Goal: Task Accomplishment & Management: Use online tool/utility

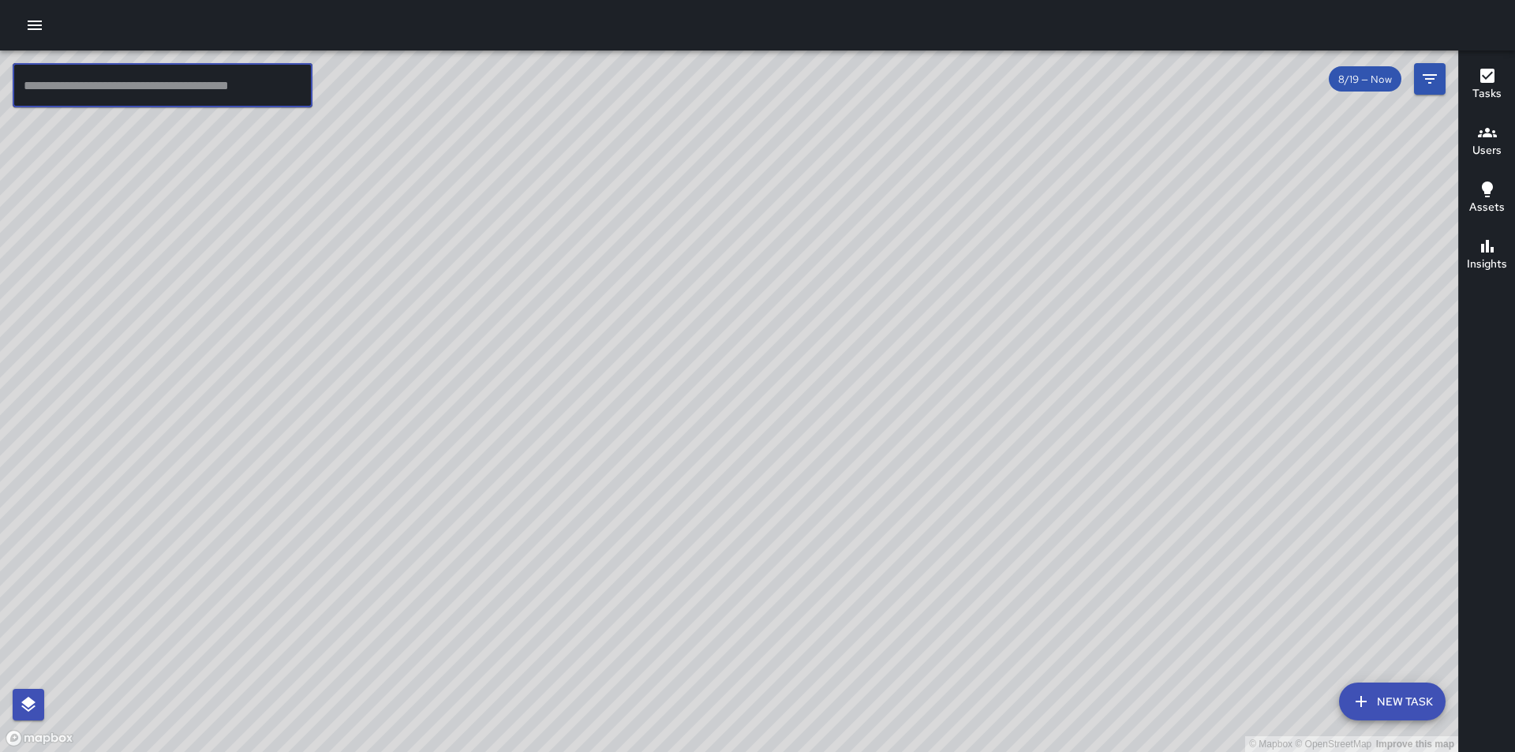
click at [140, 89] on input "text" at bounding box center [163, 85] width 300 height 44
click at [1423, 78] on icon "Filters" at bounding box center [1430, 78] width 19 height 19
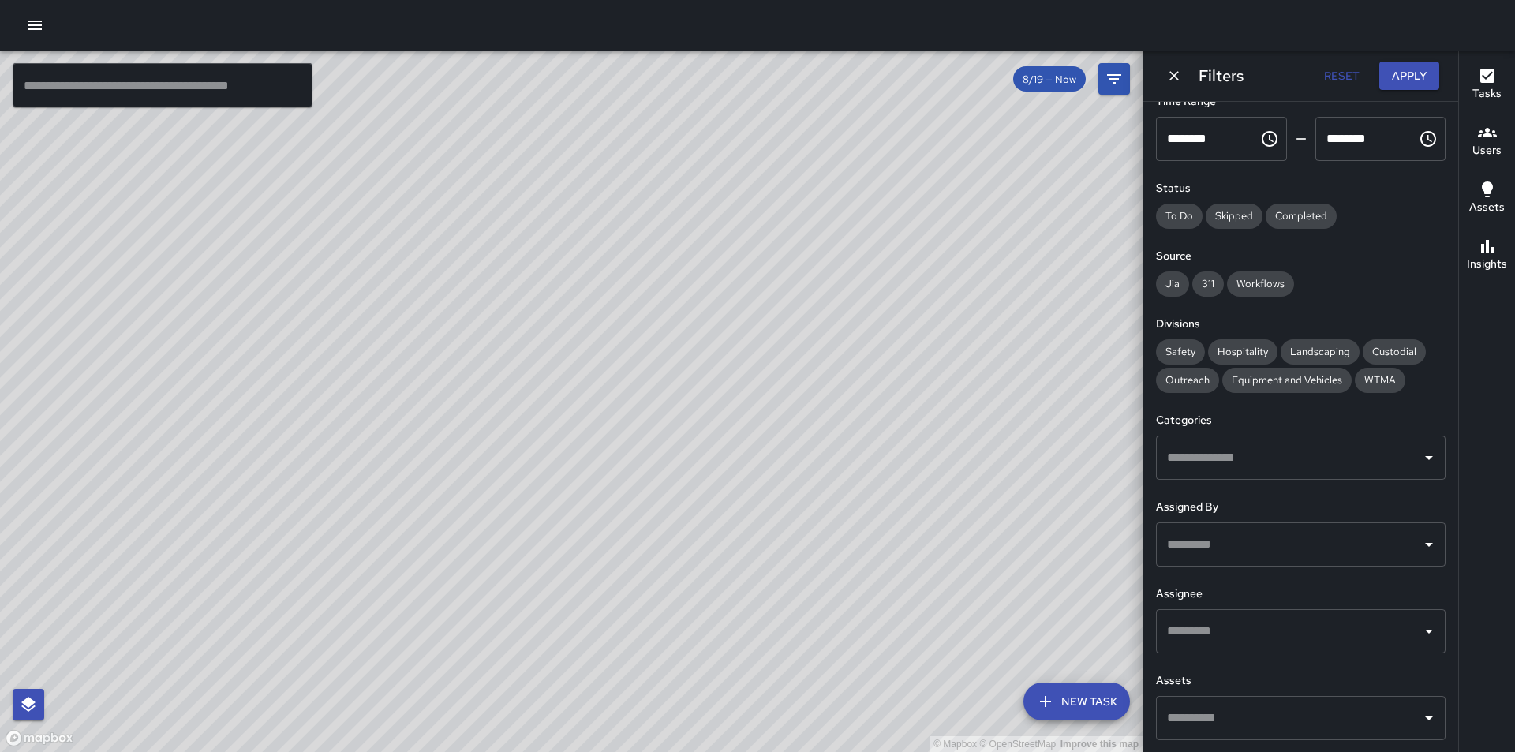
scroll to position [102, 0]
click at [1420, 626] on icon "Open" at bounding box center [1429, 630] width 19 height 19
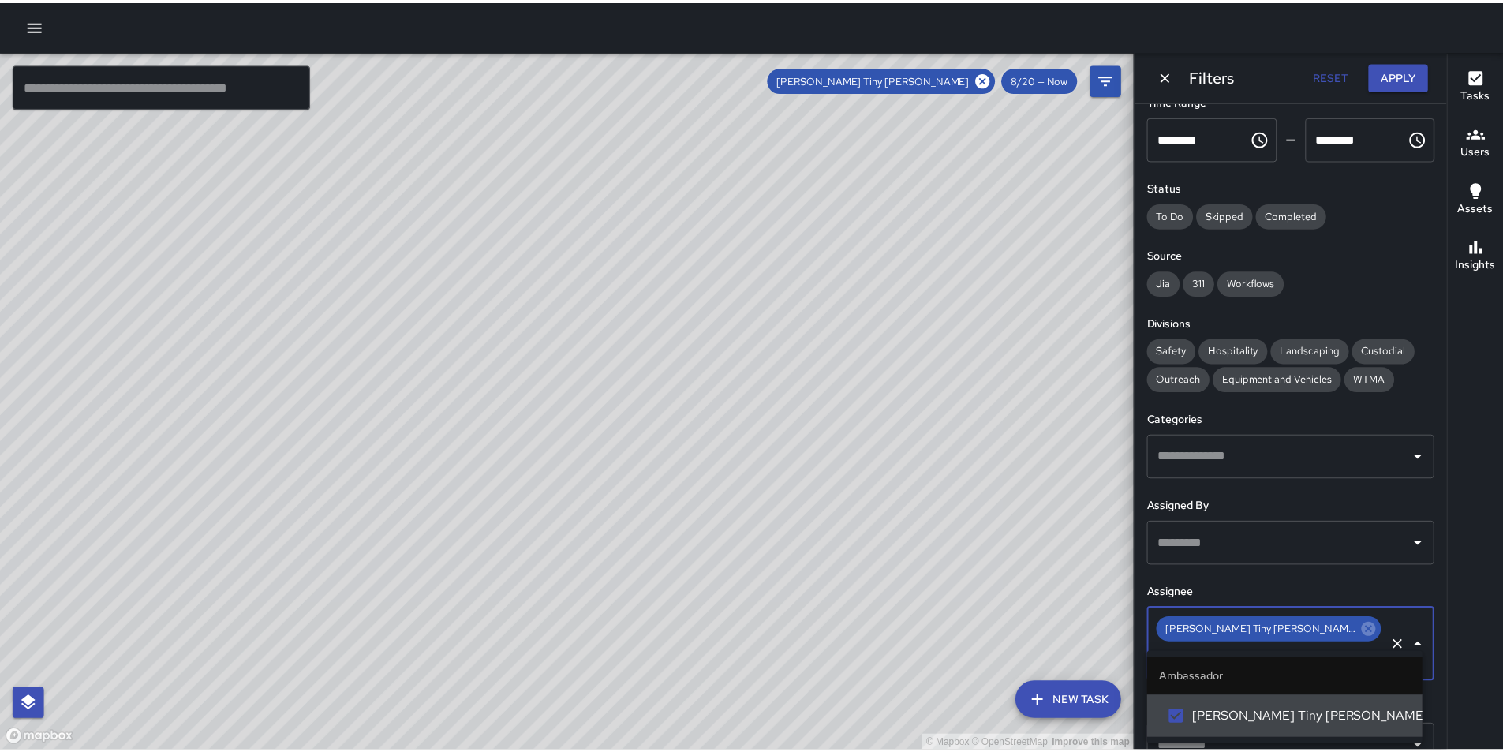
scroll to position [0, 0]
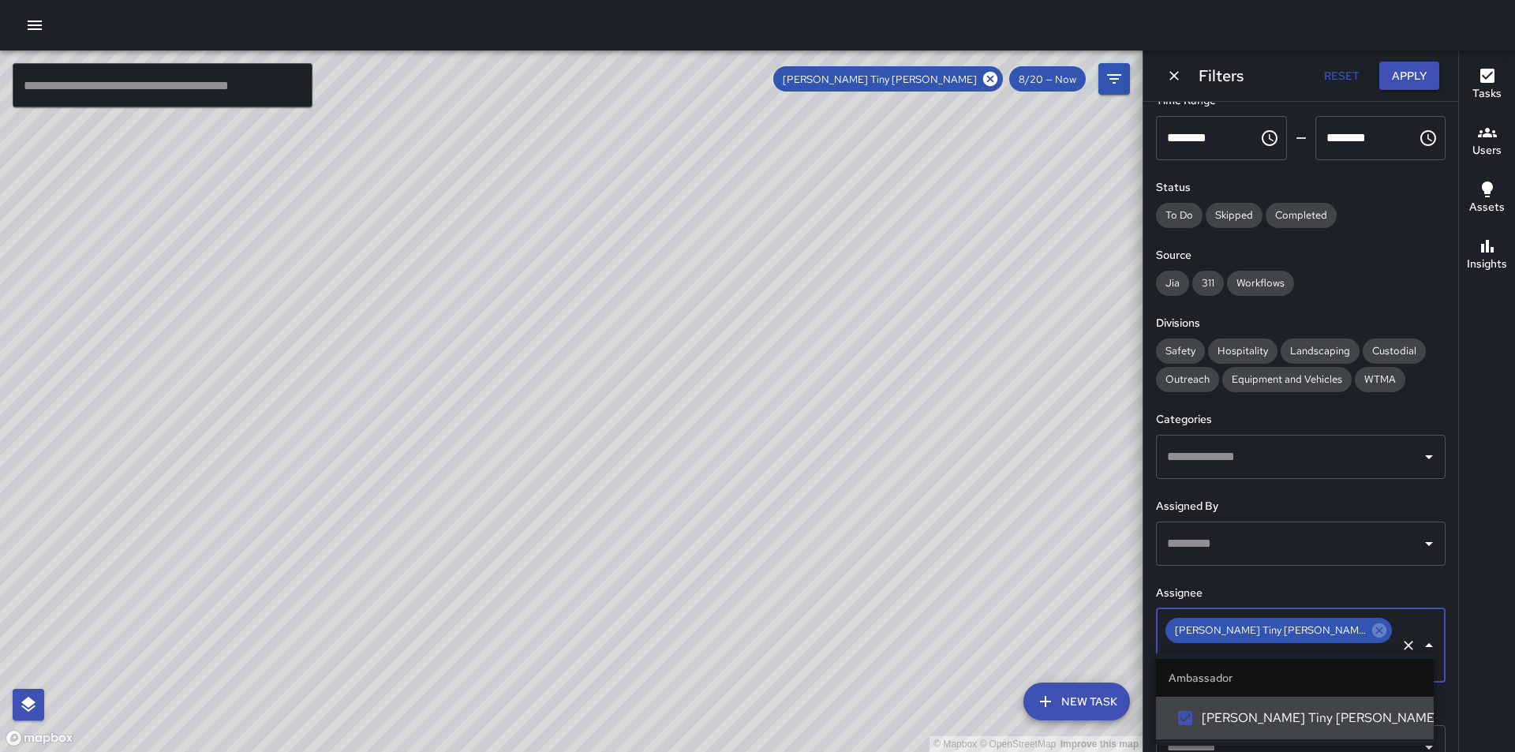
click at [1420, 636] on icon "Close" at bounding box center [1429, 645] width 19 height 19
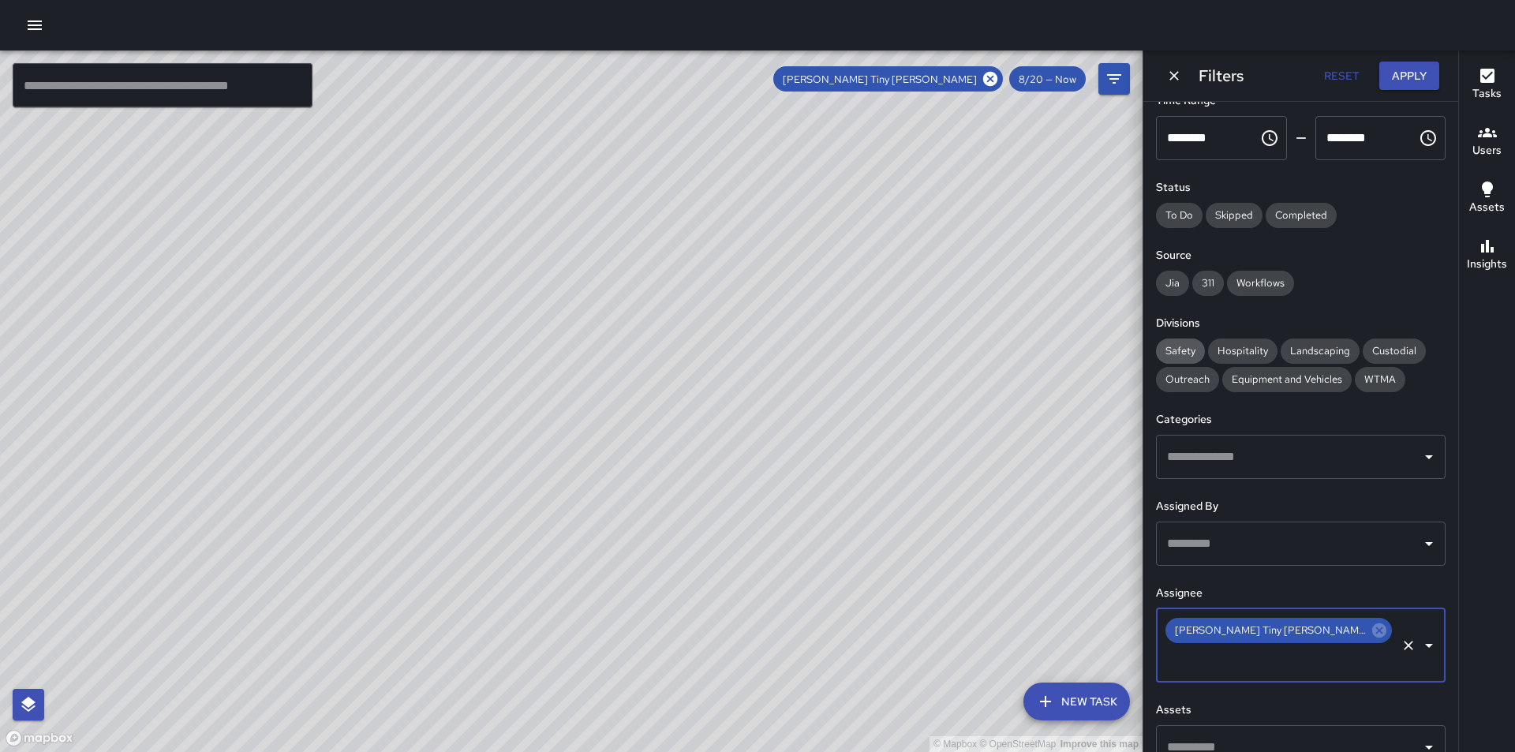
click at [1187, 350] on span "Safety" at bounding box center [1180, 350] width 49 height 13
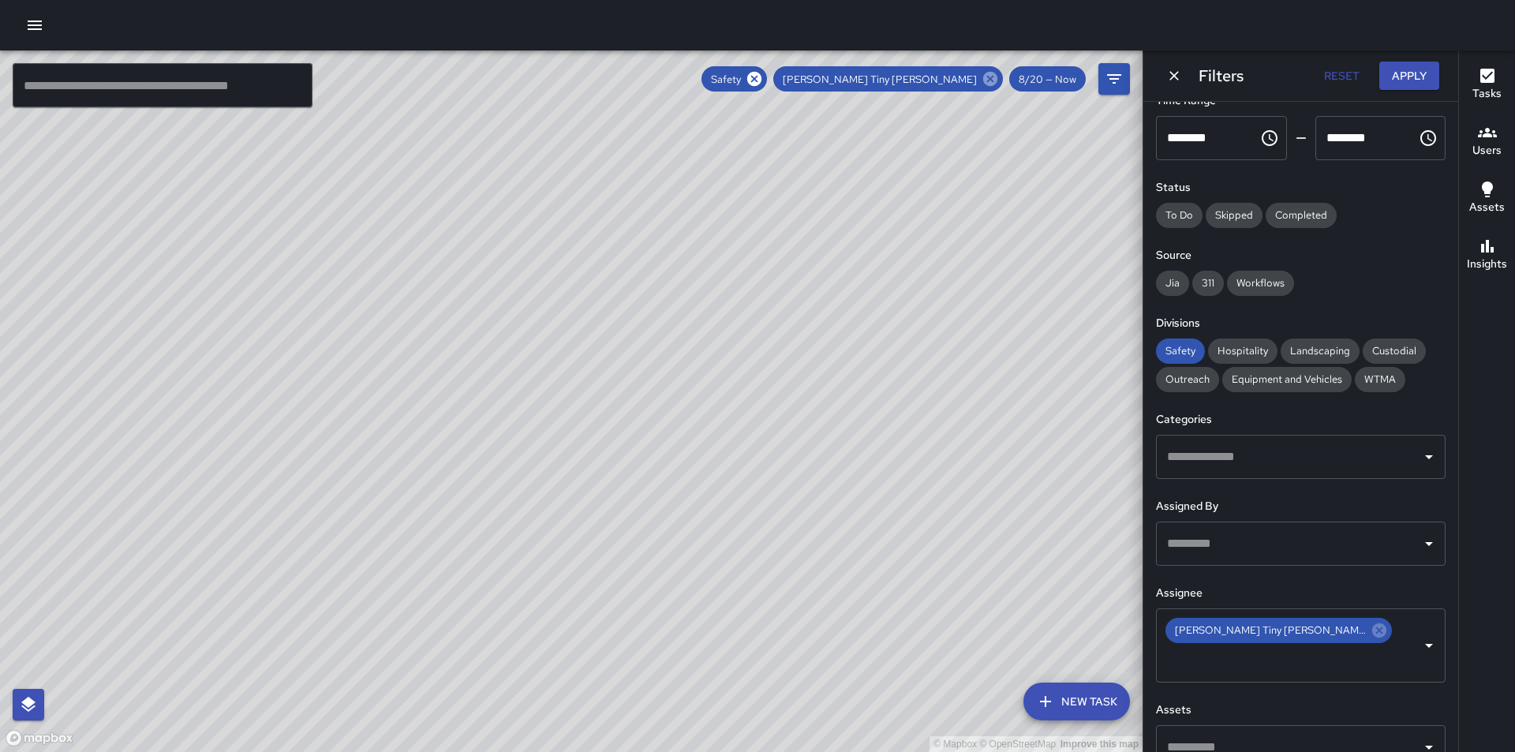
click at [990, 82] on icon at bounding box center [990, 78] width 17 height 17
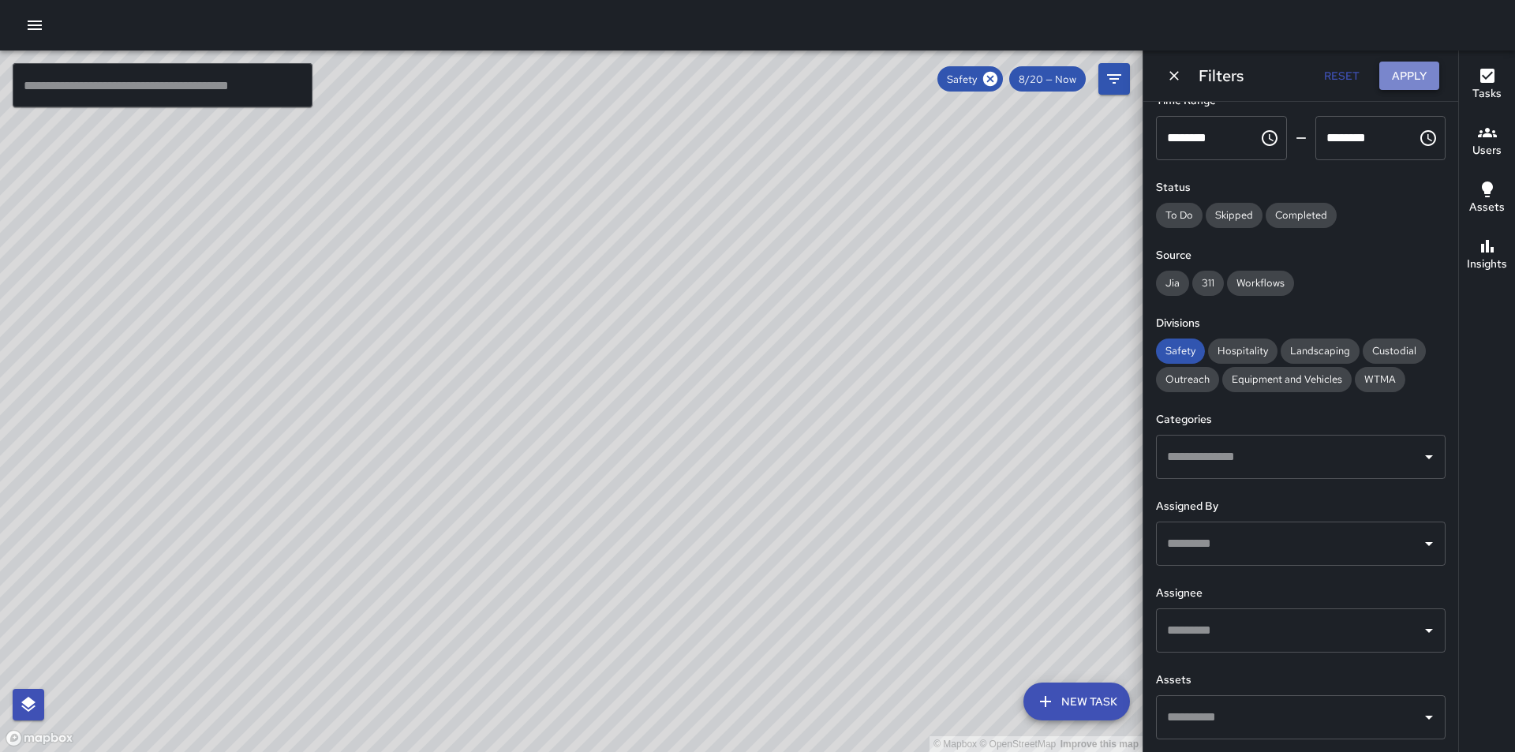
click at [1395, 76] on button "Apply" at bounding box center [1410, 76] width 60 height 29
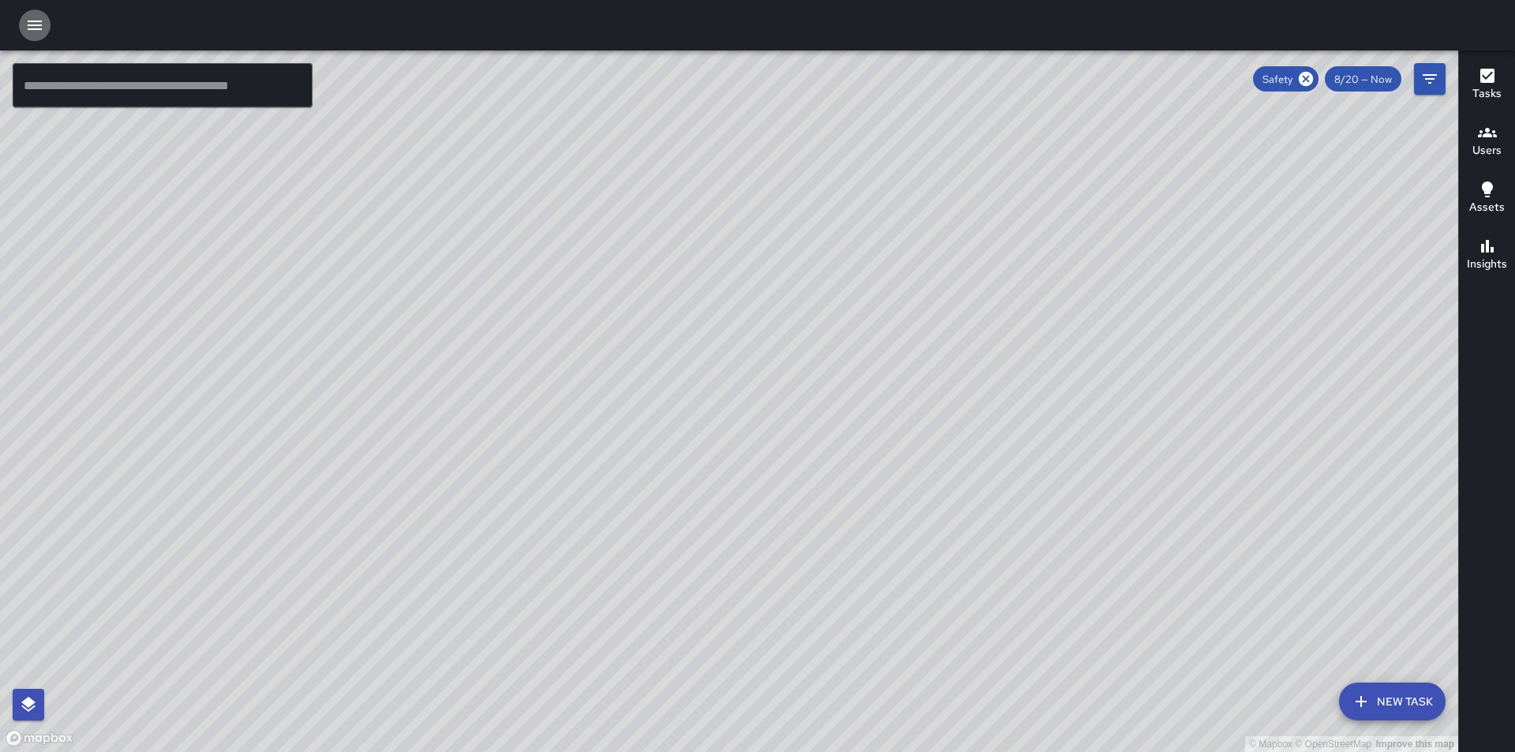
click at [34, 26] on icon "button" at bounding box center [35, 25] width 14 height 9
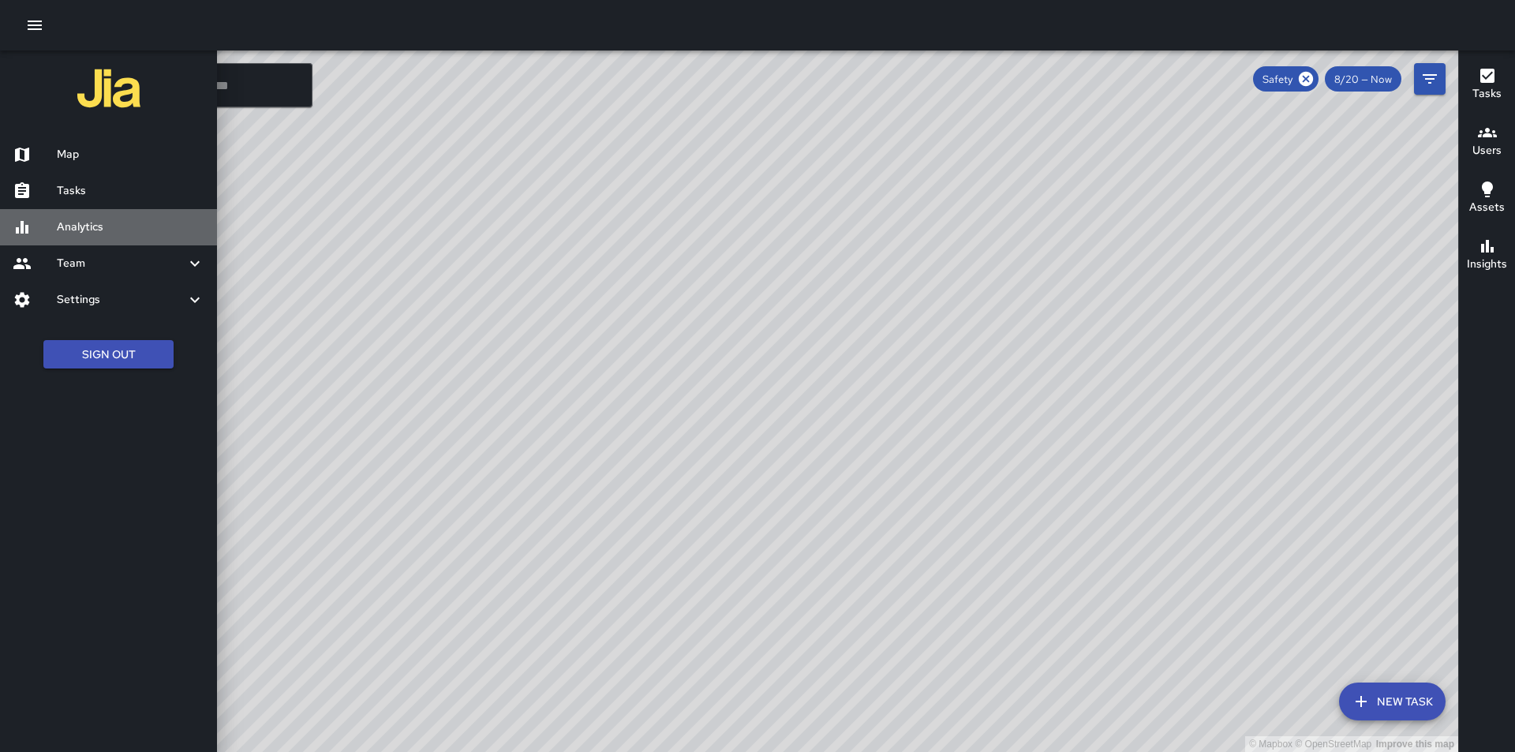
click at [61, 230] on h6 "Analytics" at bounding box center [131, 227] width 148 height 17
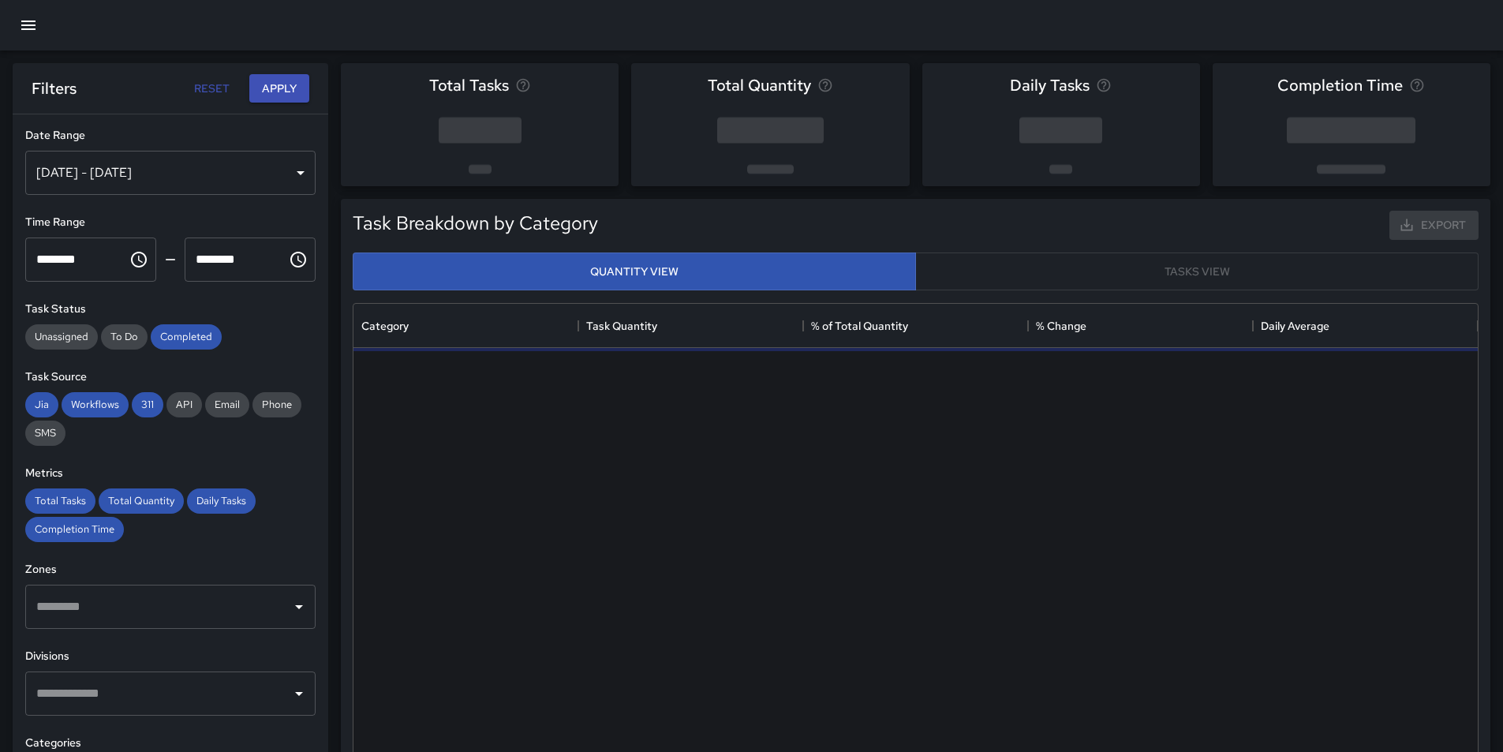
scroll to position [460, 1113]
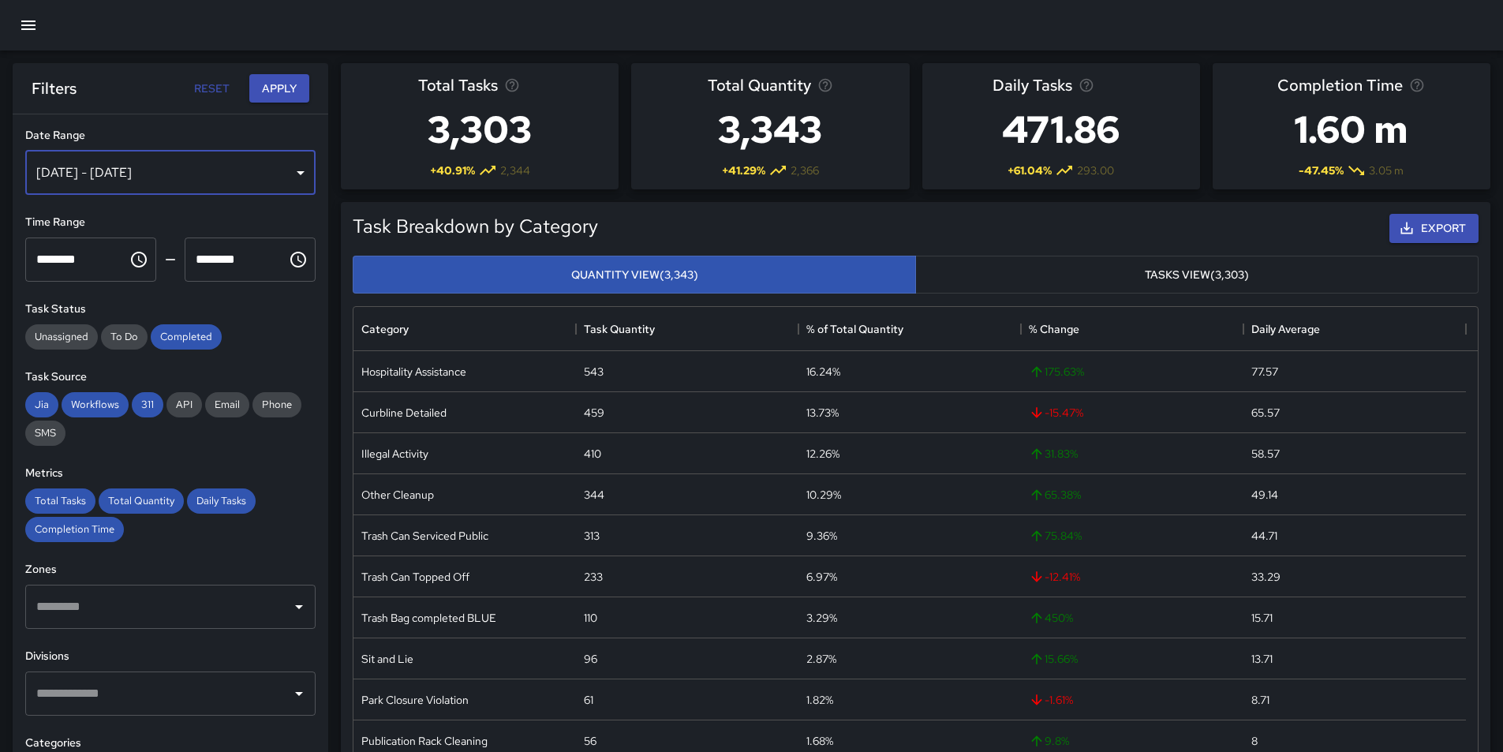
click at [292, 173] on div "[DATE] - [DATE]" at bounding box center [170, 173] width 290 height 44
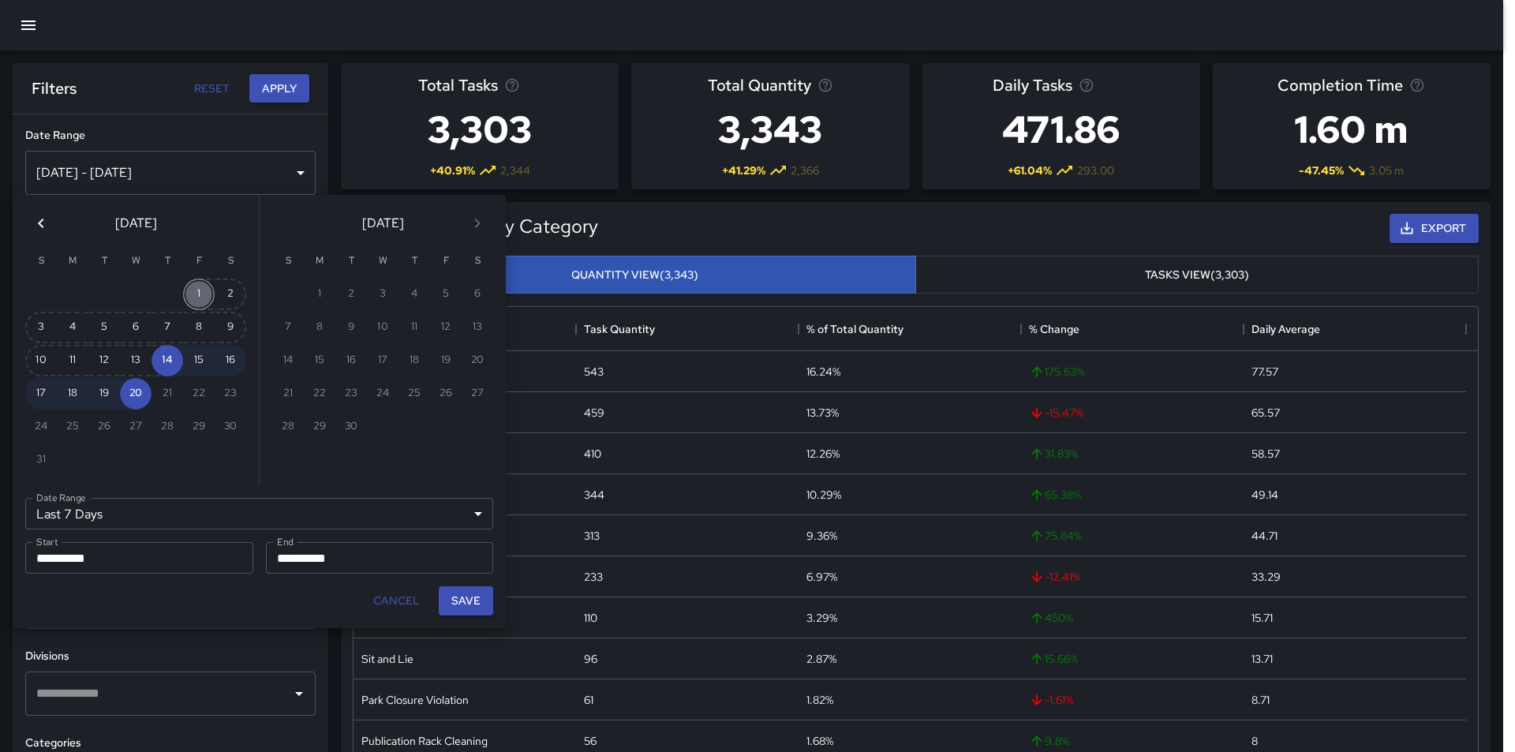
click at [192, 290] on button "1" at bounding box center [199, 295] width 32 height 32
type input "******"
type input "**********"
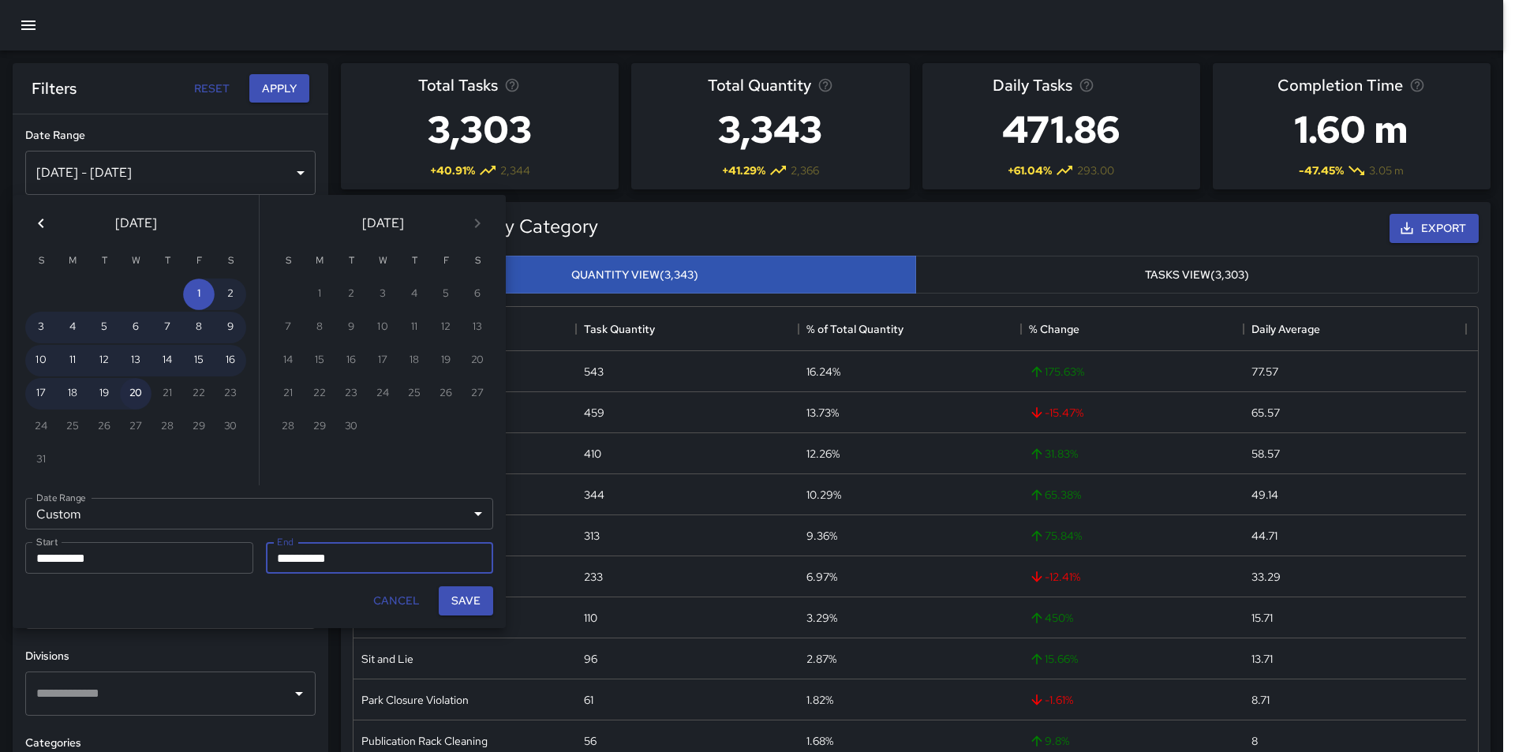
click at [137, 393] on button "20" at bounding box center [136, 394] width 32 height 32
click at [457, 601] on button "Save" at bounding box center [466, 600] width 54 height 29
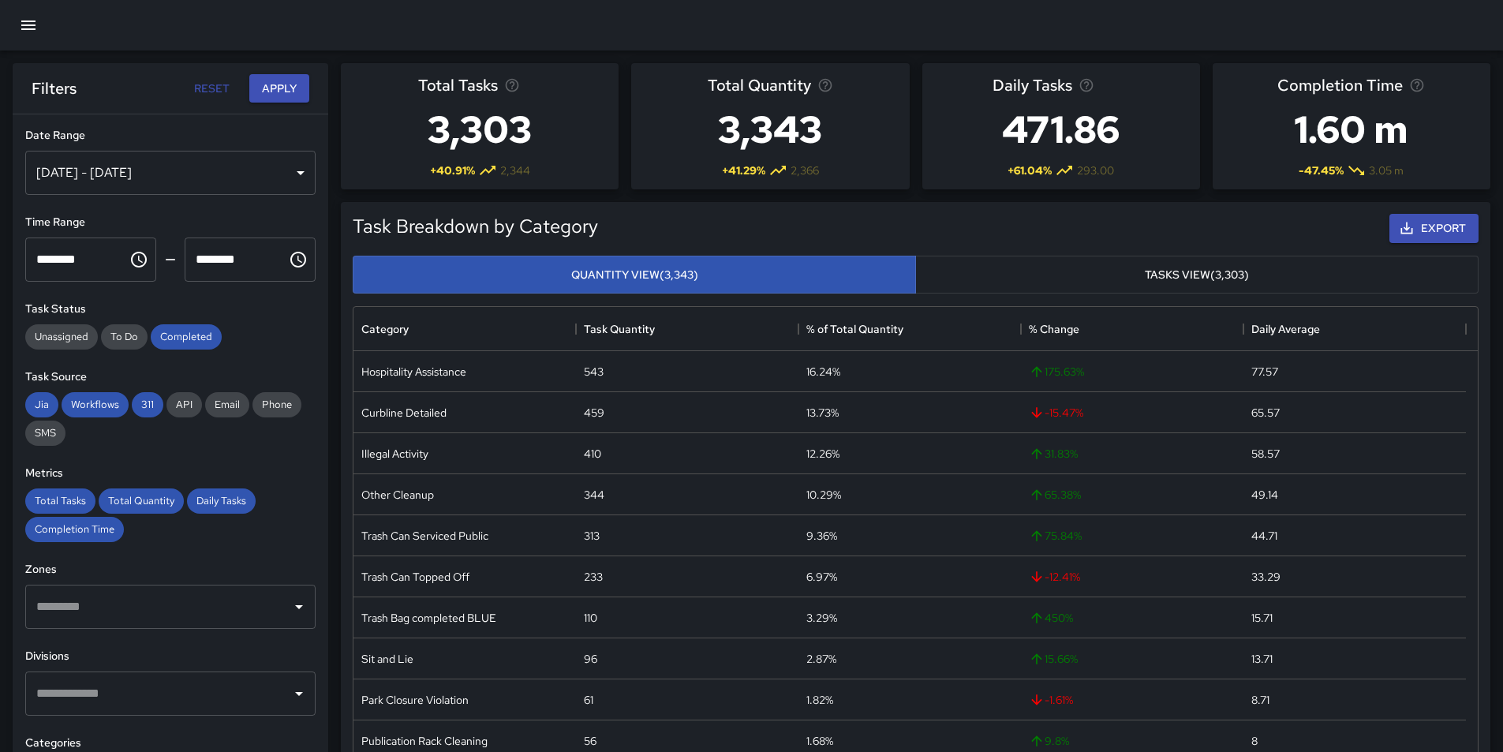
scroll to position [158, 0]
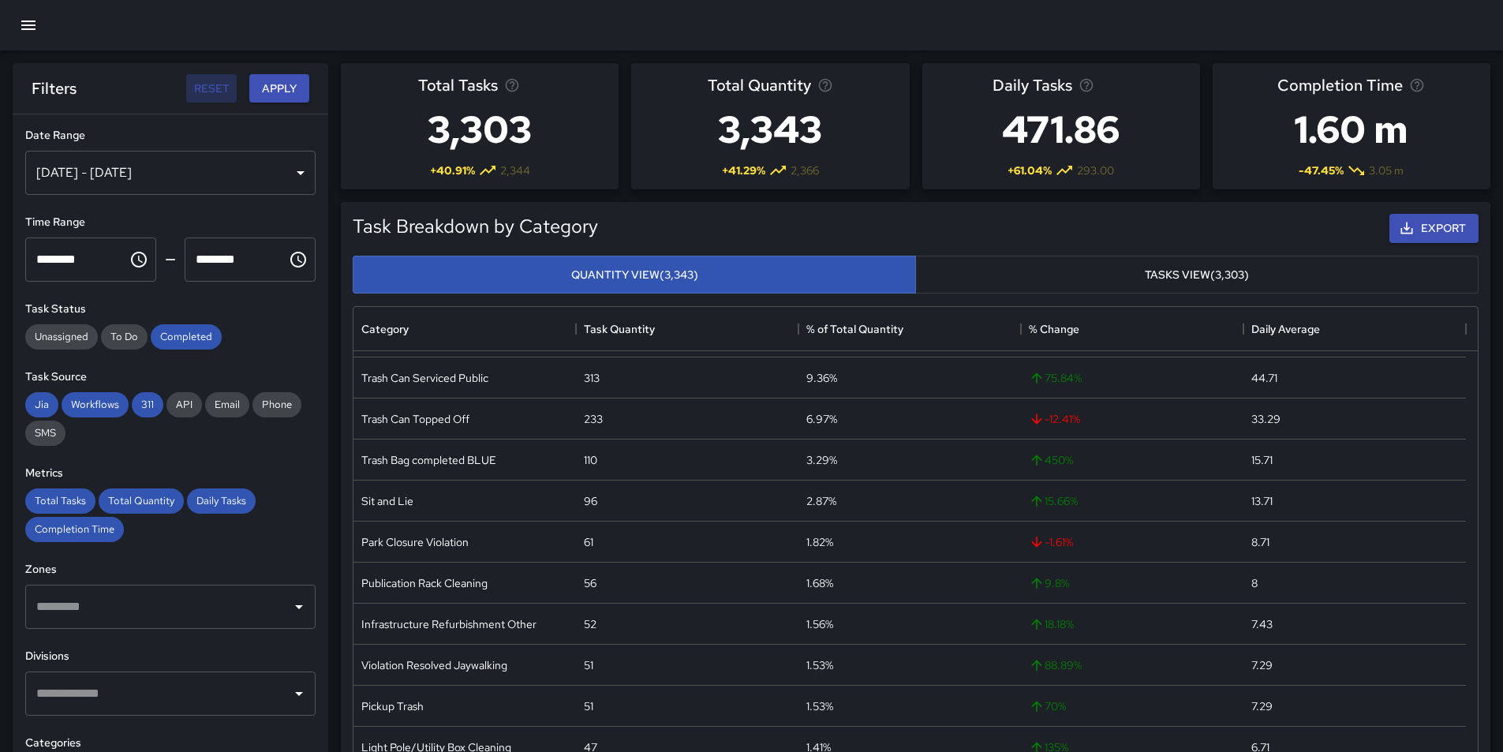
click at [208, 84] on button "Reset" at bounding box center [211, 88] width 51 height 29
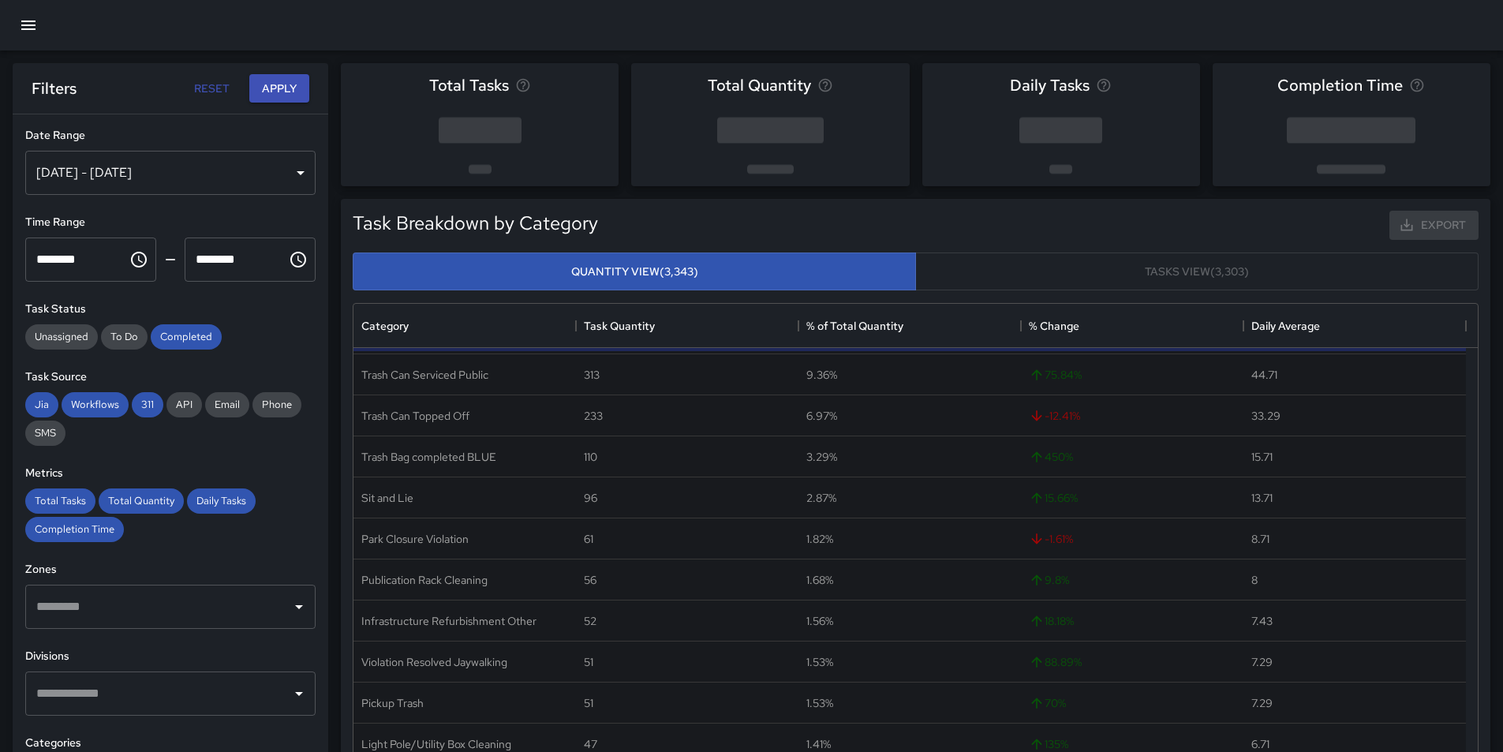
type input "**********"
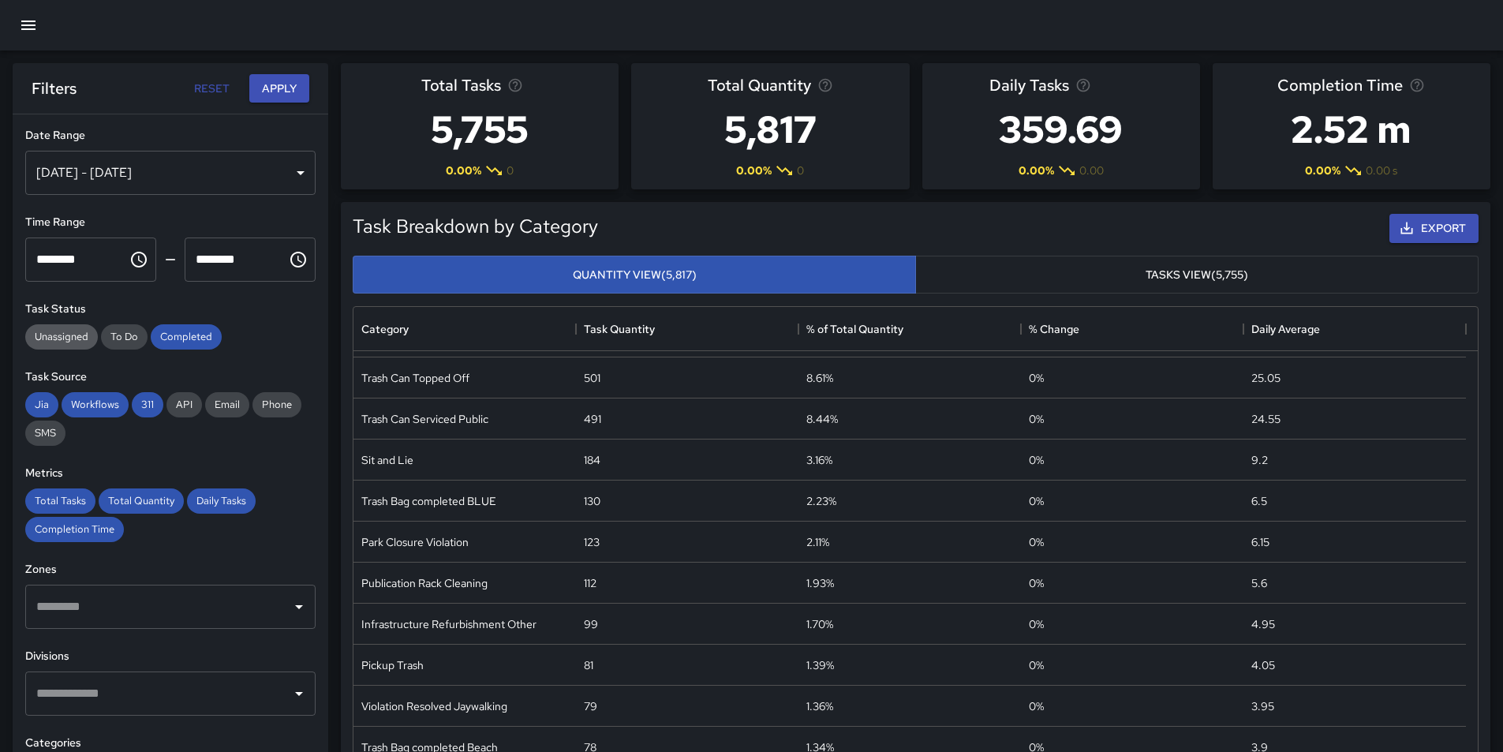
click at [67, 334] on span "Unassigned" at bounding box center [61, 336] width 73 height 13
click at [116, 334] on span "To Do" at bounding box center [124, 336] width 47 height 13
click at [62, 334] on span "Unassigned" at bounding box center [61, 336] width 73 height 13
click at [129, 338] on span "To Do" at bounding box center [124, 336] width 47 height 13
click at [188, 339] on span "Completed" at bounding box center [186, 336] width 71 height 13
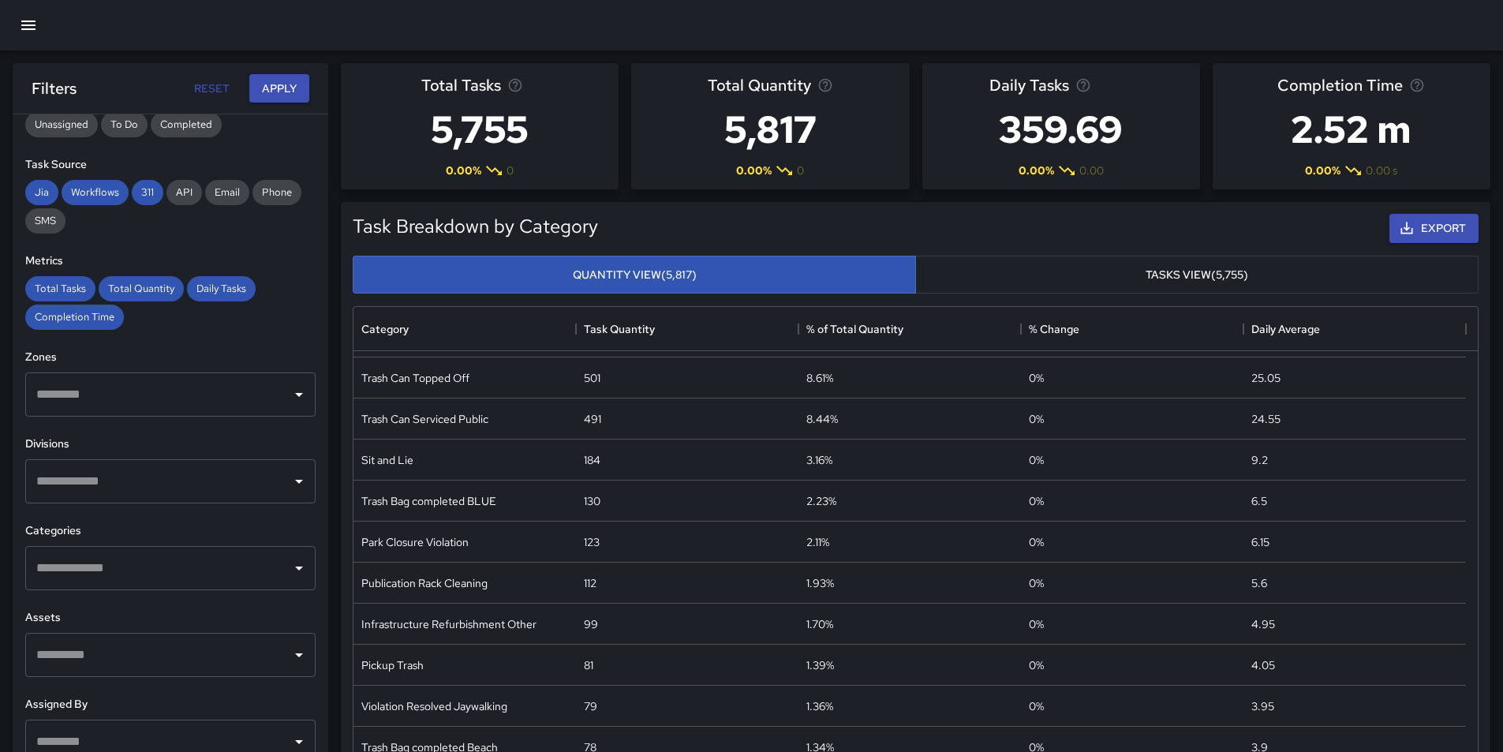
scroll to position [237, 0]
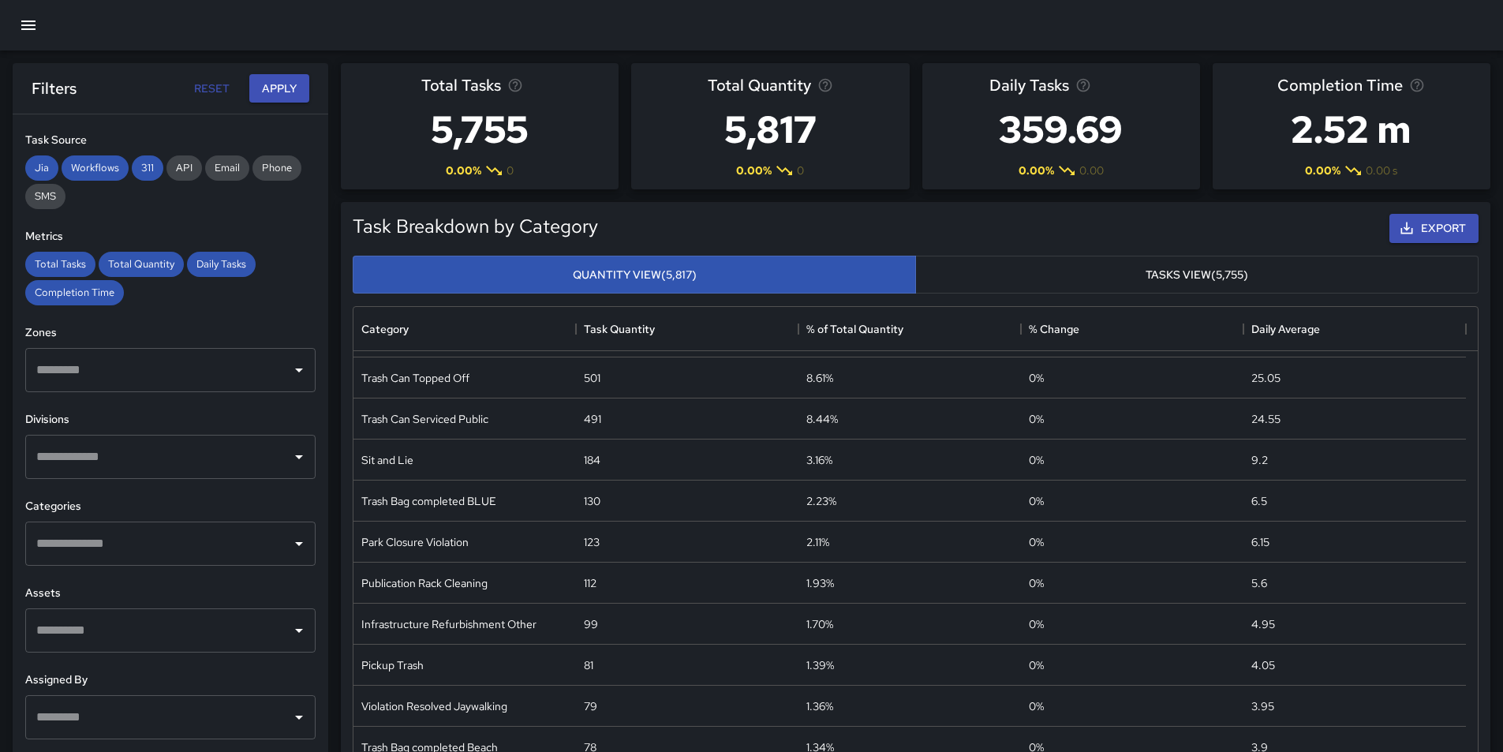
click at [290, 459] on icon "Open" at bounding box center [299, 456] width 19 height 19
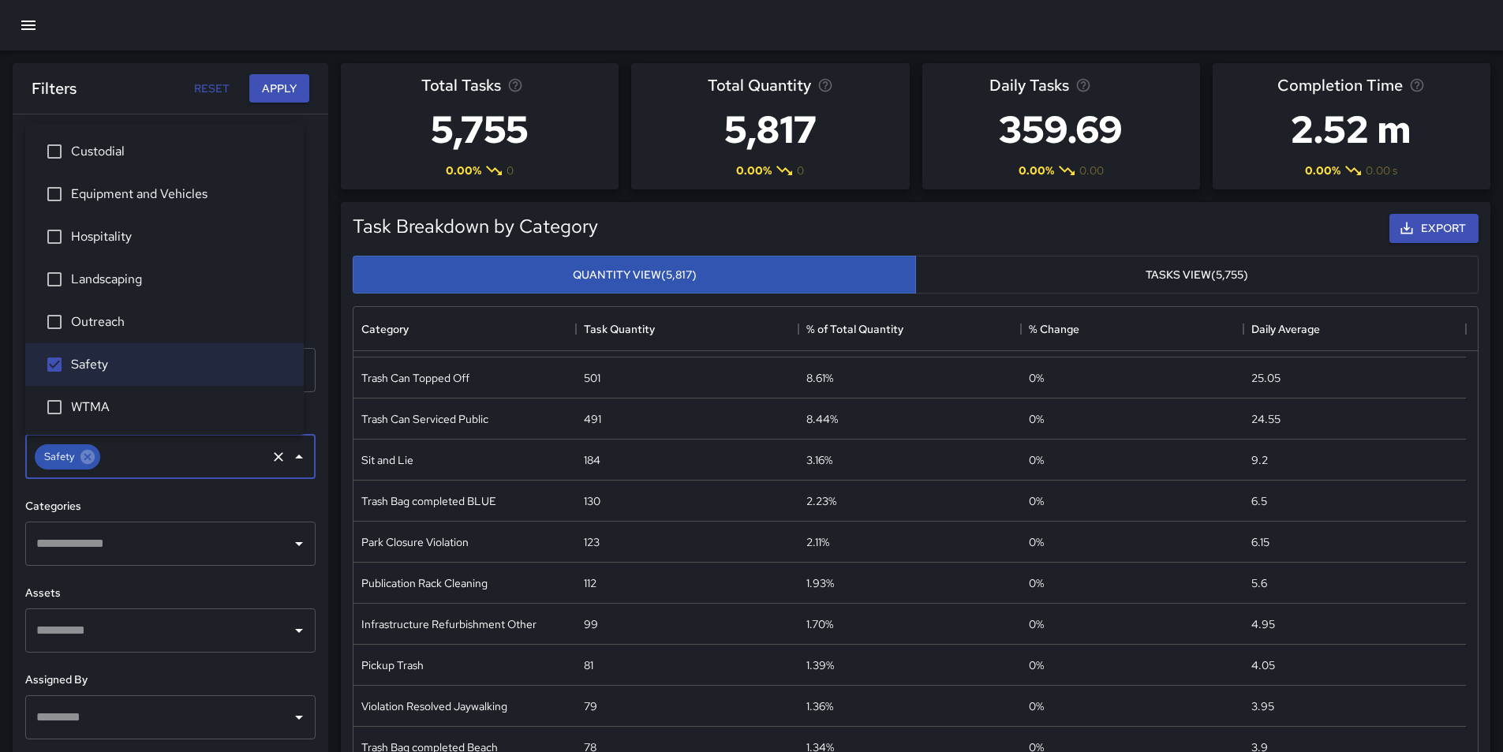
click at [290, 548] on icon "Open" at bounding box center [299, 543] width 19 height 19
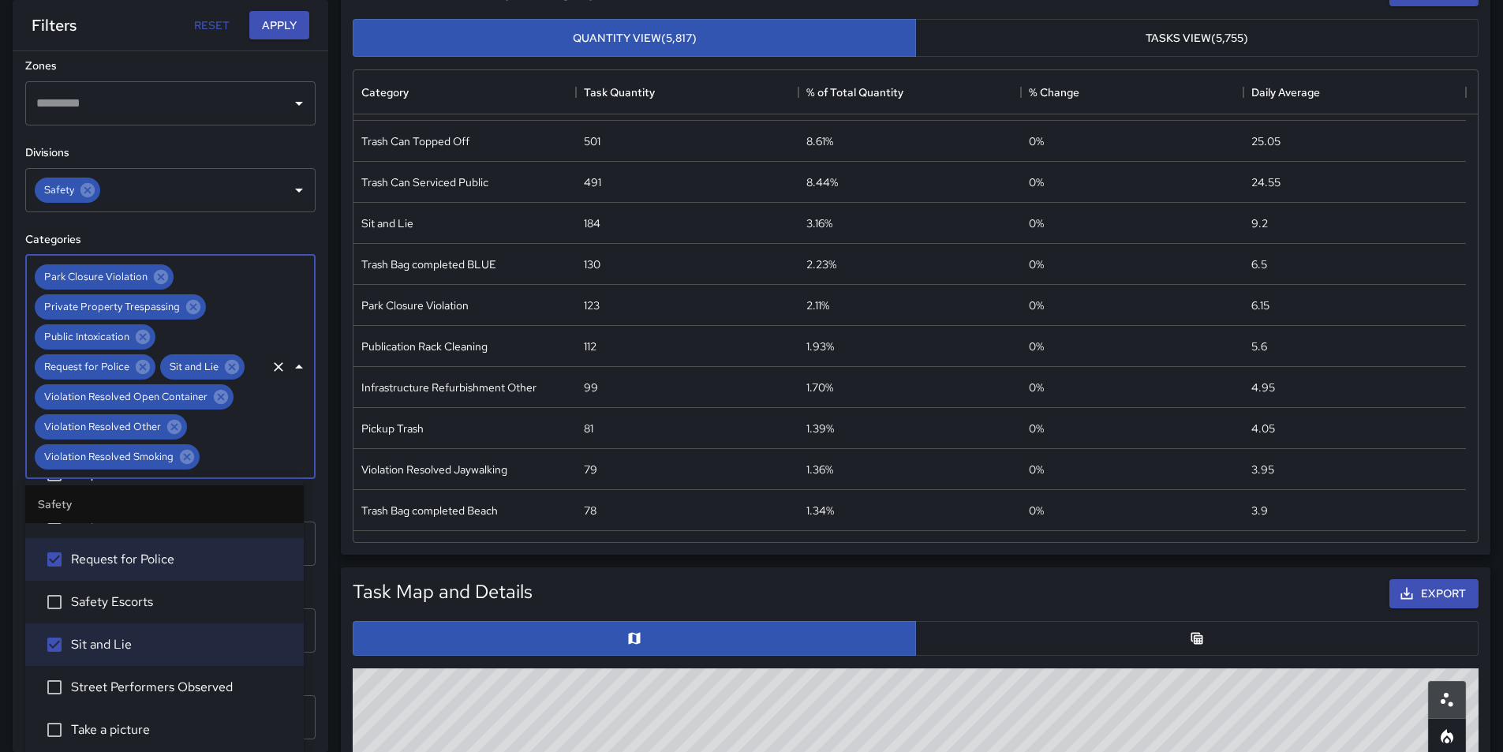
scroll to position [710, 0]
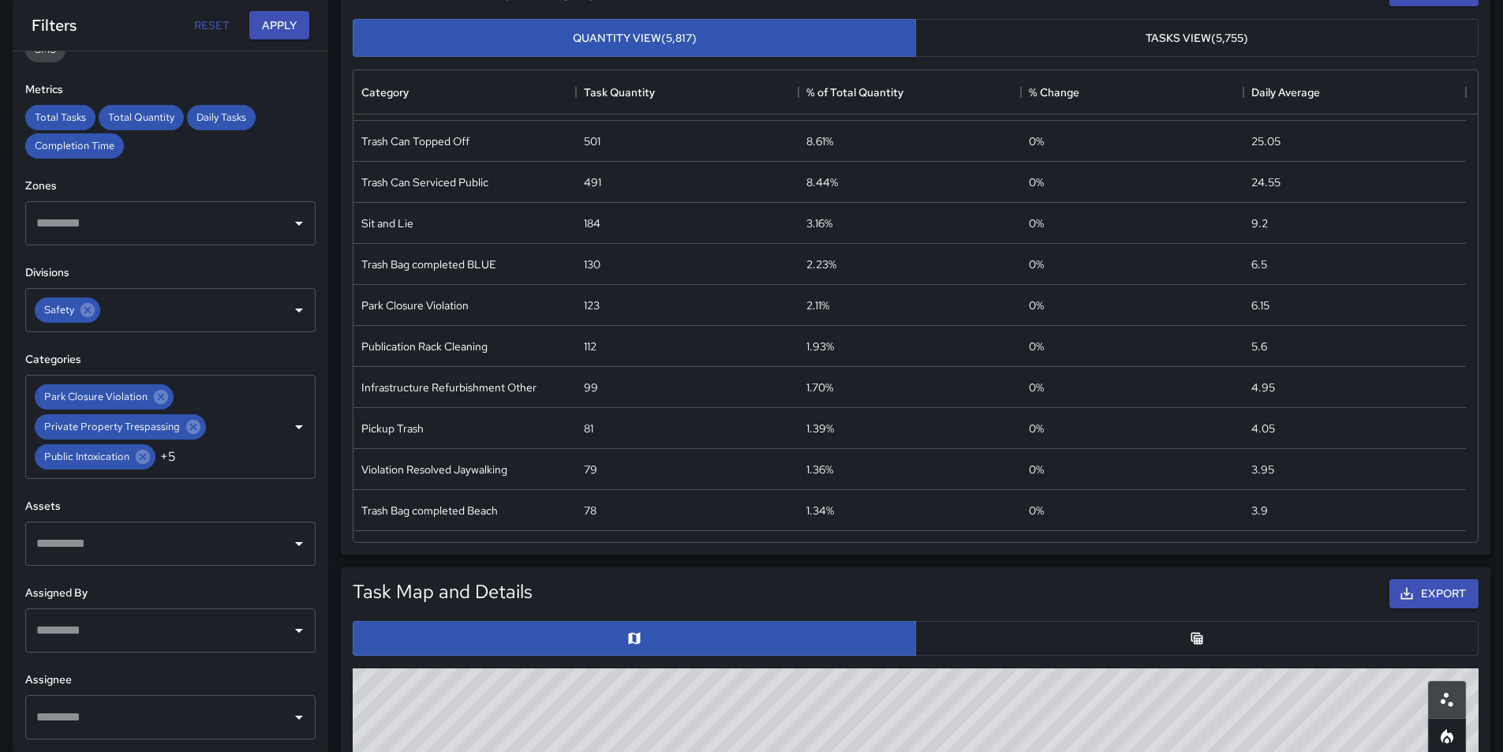
click at [848, 585] on div "Export" at bounding box center [1009, 594] width 946 height 36
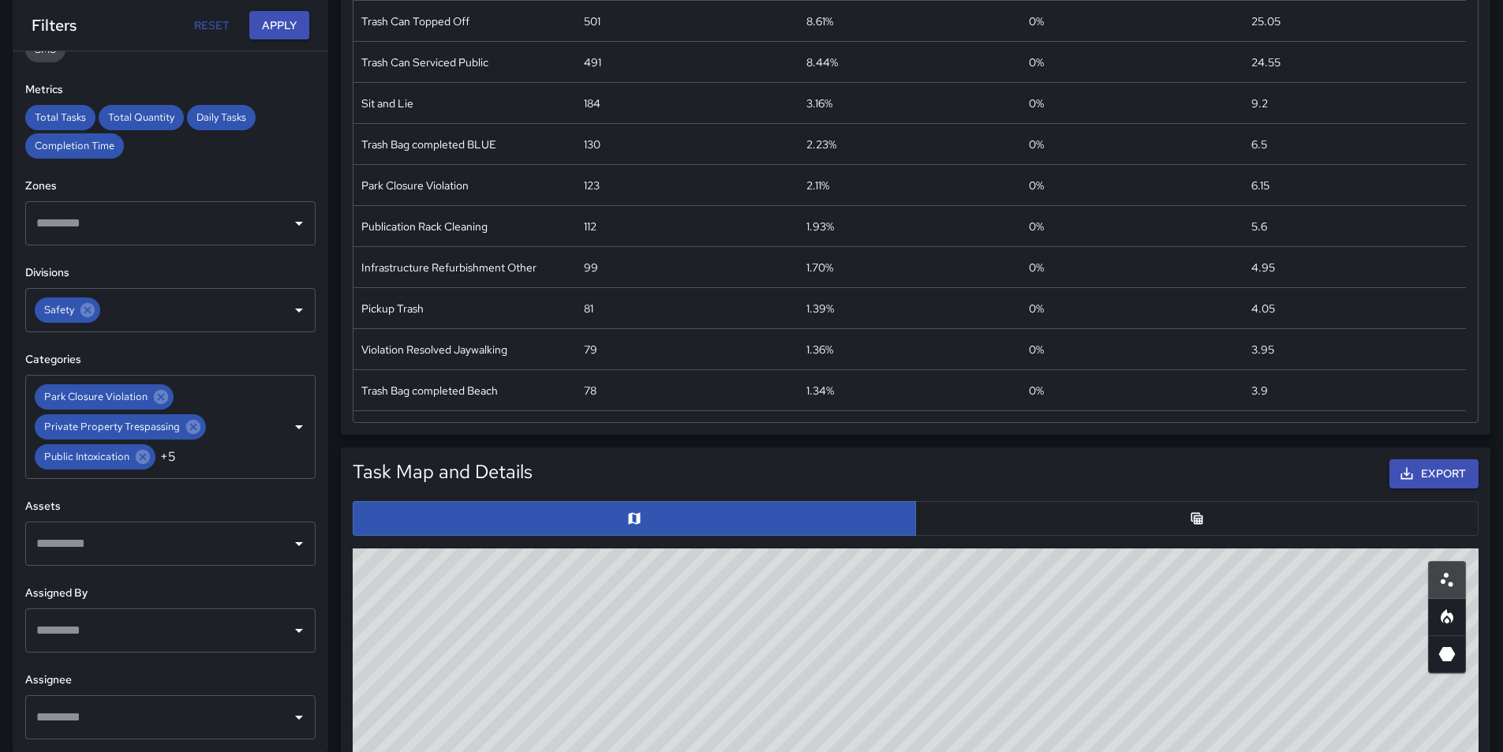
scroll to position [395, 0]
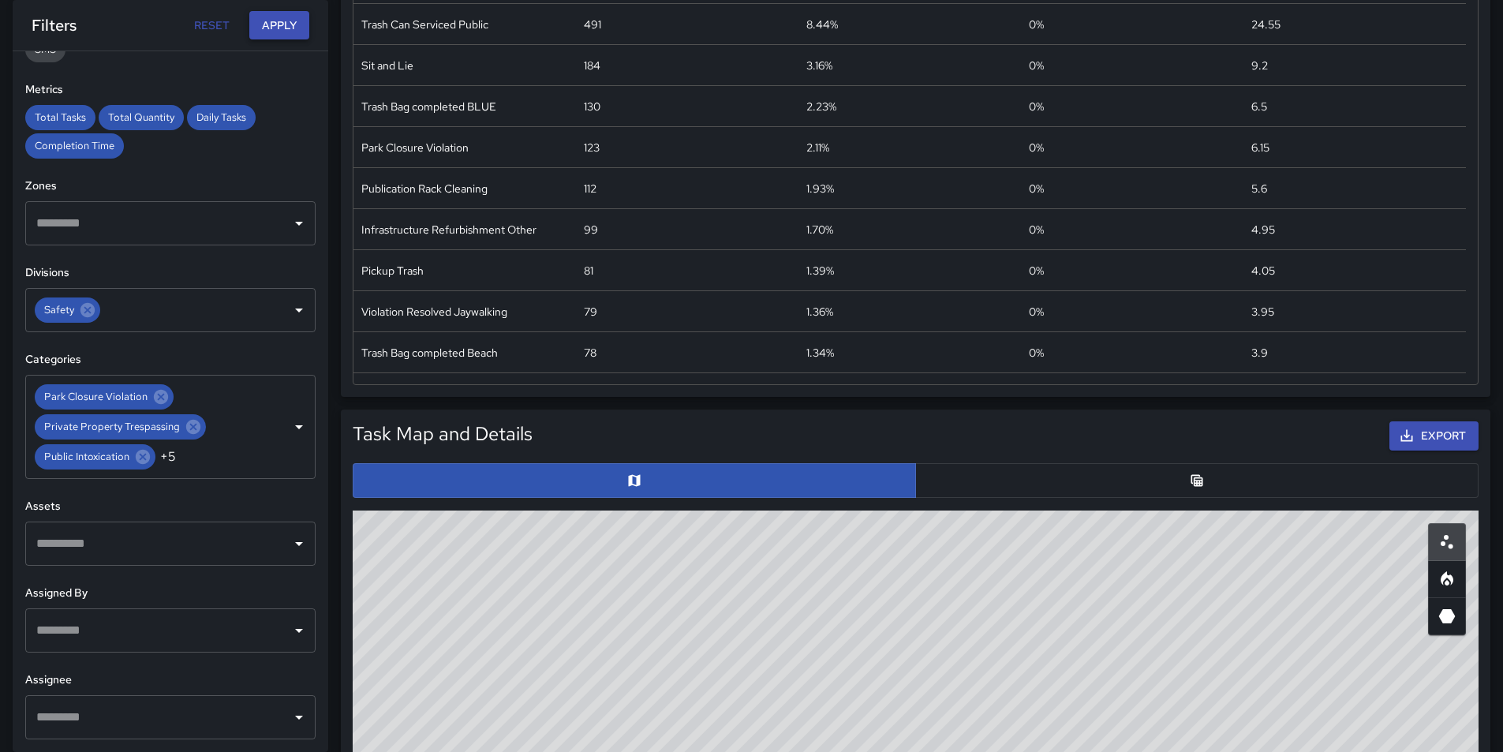
click at [282, 30] on button "Apply" at bounding box center [279, 25] width 60 height 29
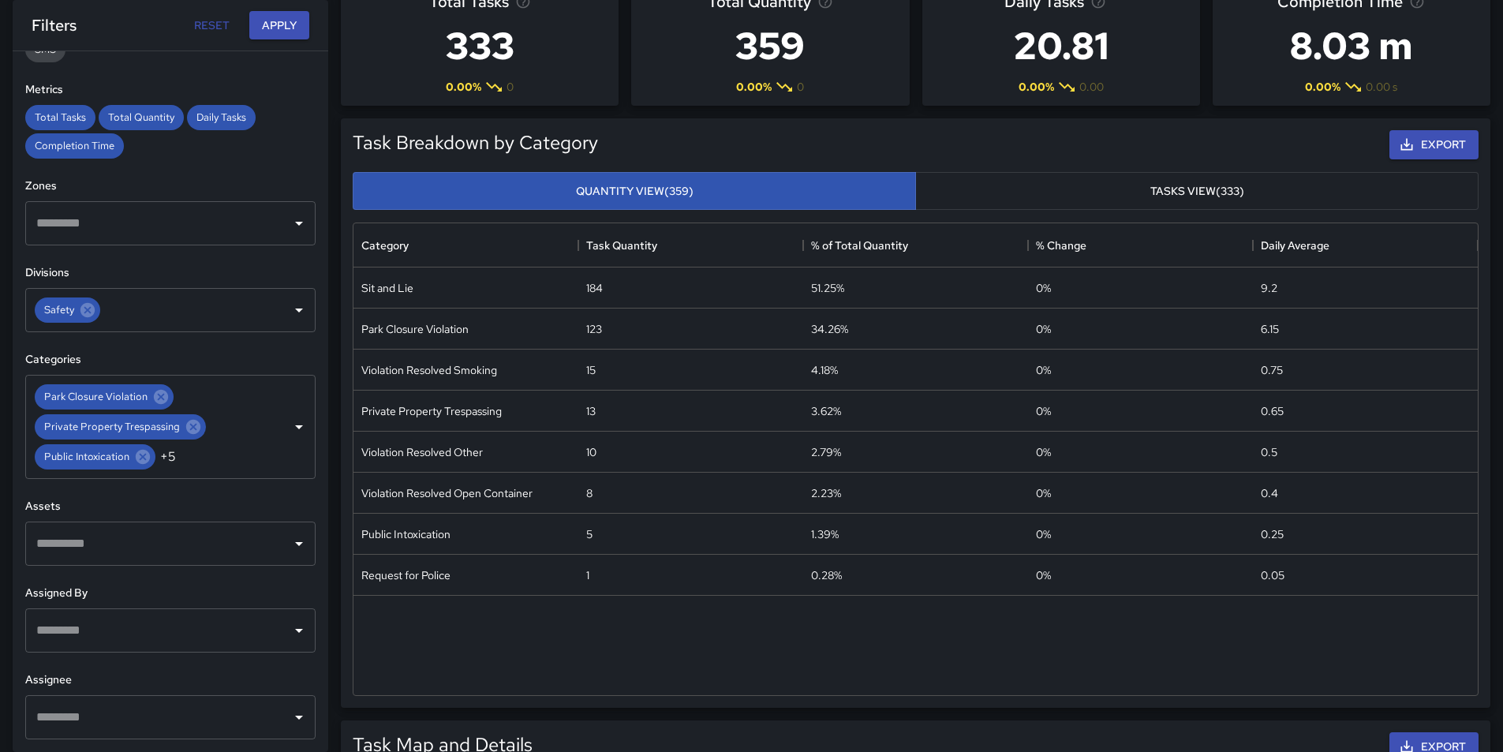
scroll to position [79, 0]
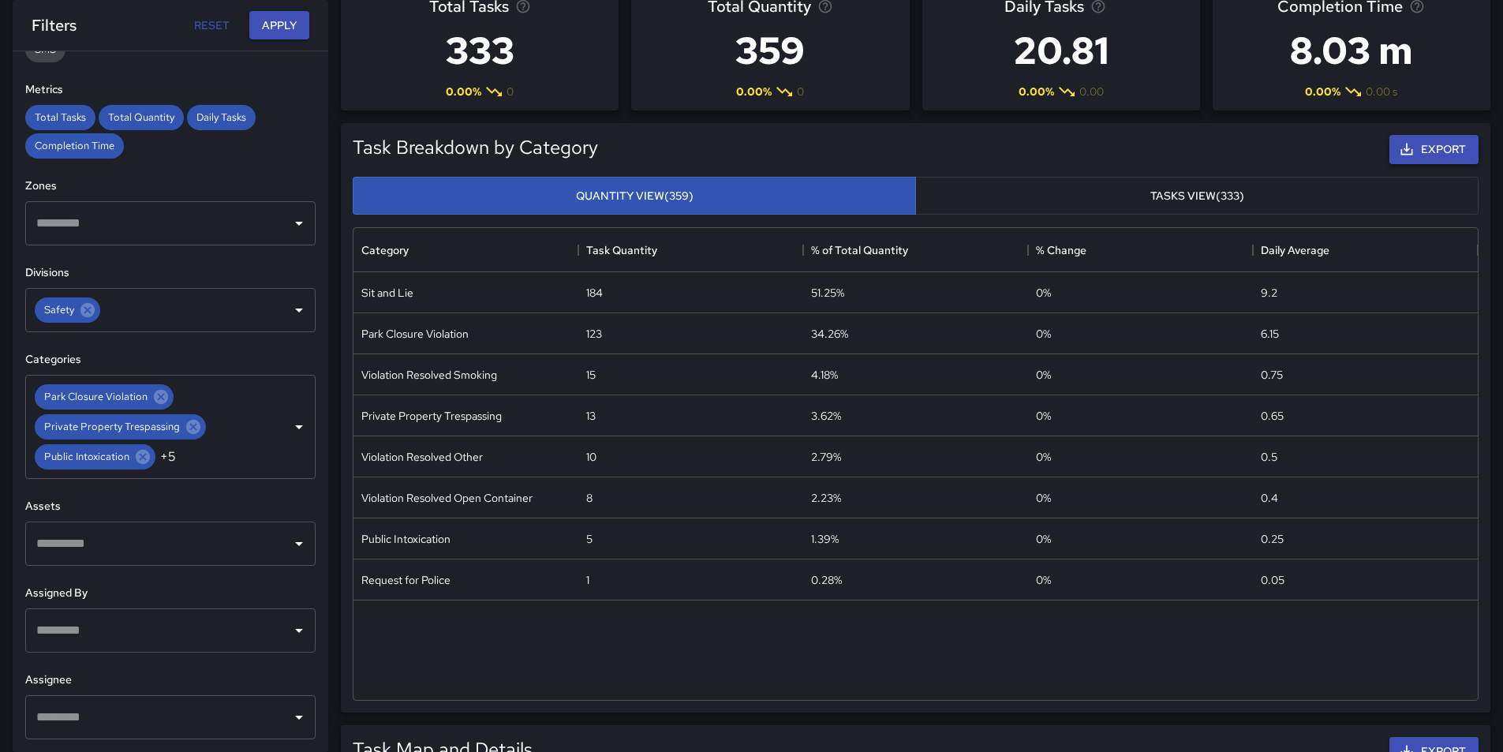
click at [1414, 151] on icon "button" at bounding box center [1407, 149] width 16 height 16
